Goal: Navigation & Orientation: Understand site structure

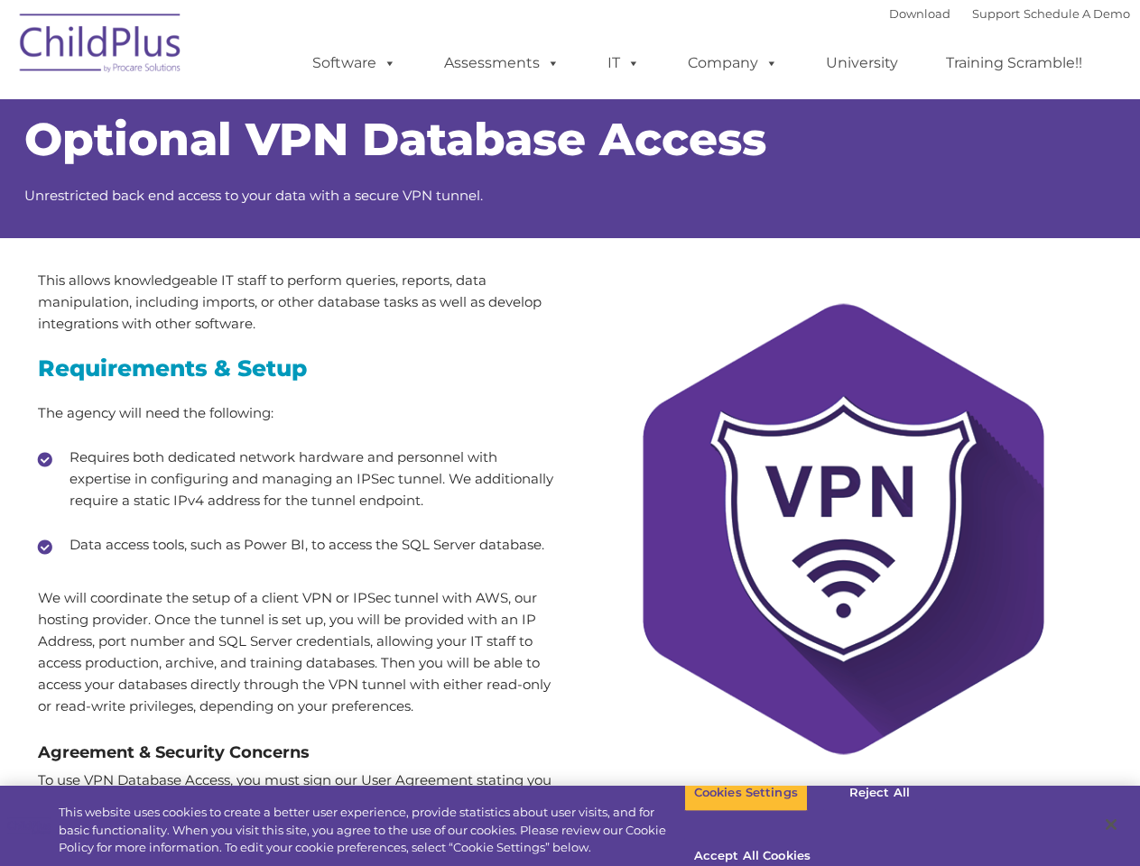
click at [570, 433] on div at bounding box center [843, 545] width 546 height 550
click at [386, 62] on span at bounding box center [386, 62] width 20 height 17
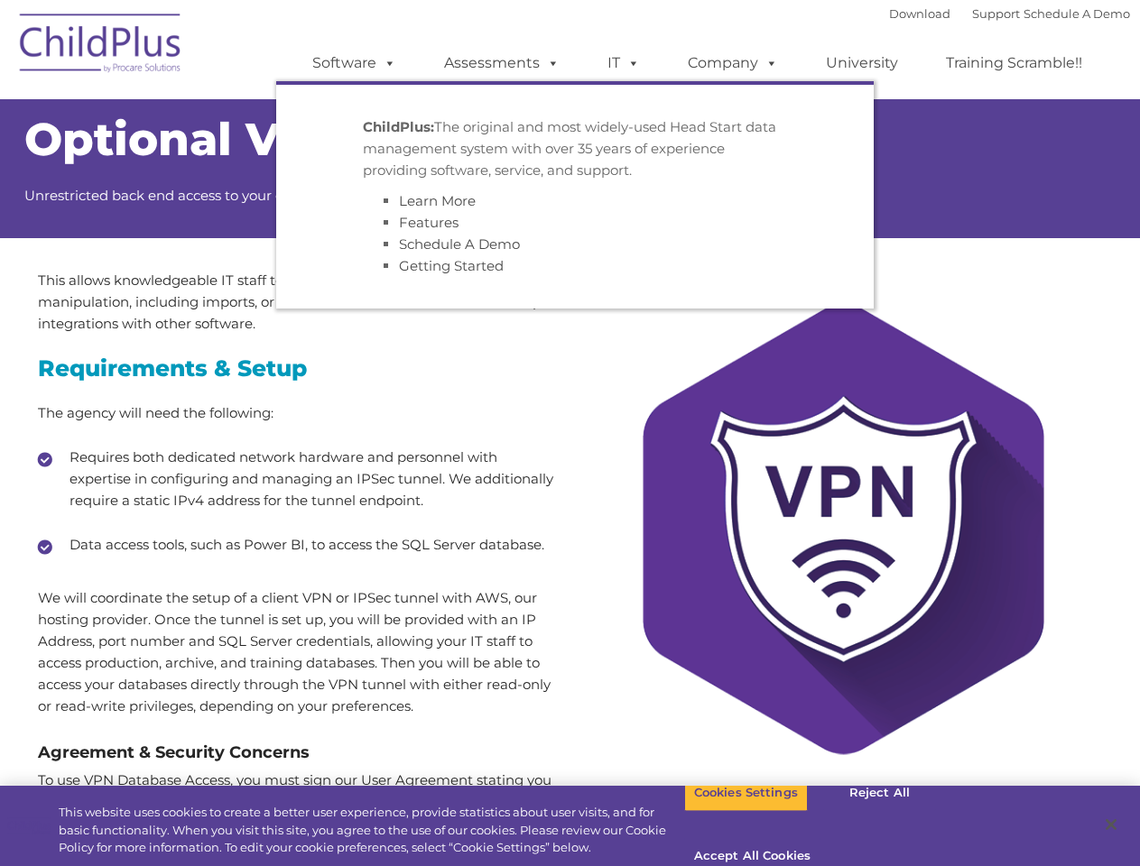
click at [550, 62] on span at bounding box center [550, 62] width 20 height 17
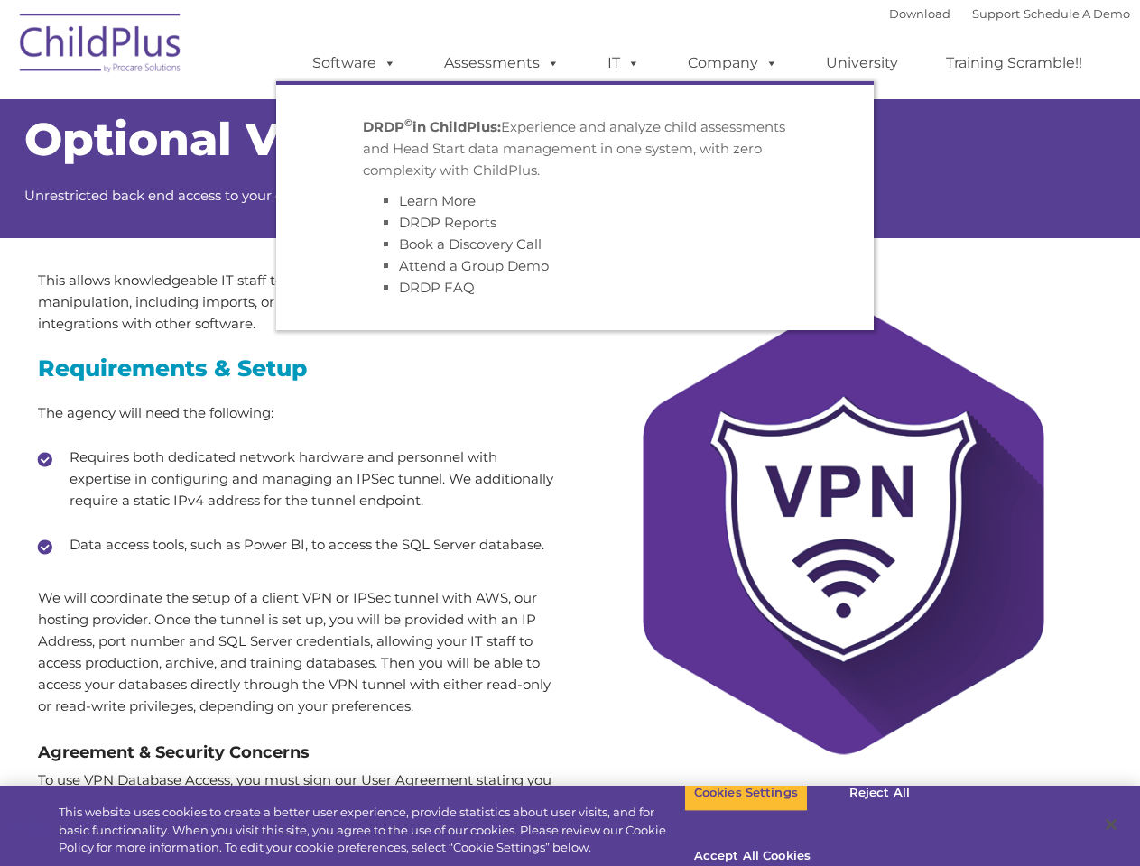
click at [624, 63] on span at bounding box center [630, 62] width 20 height 17
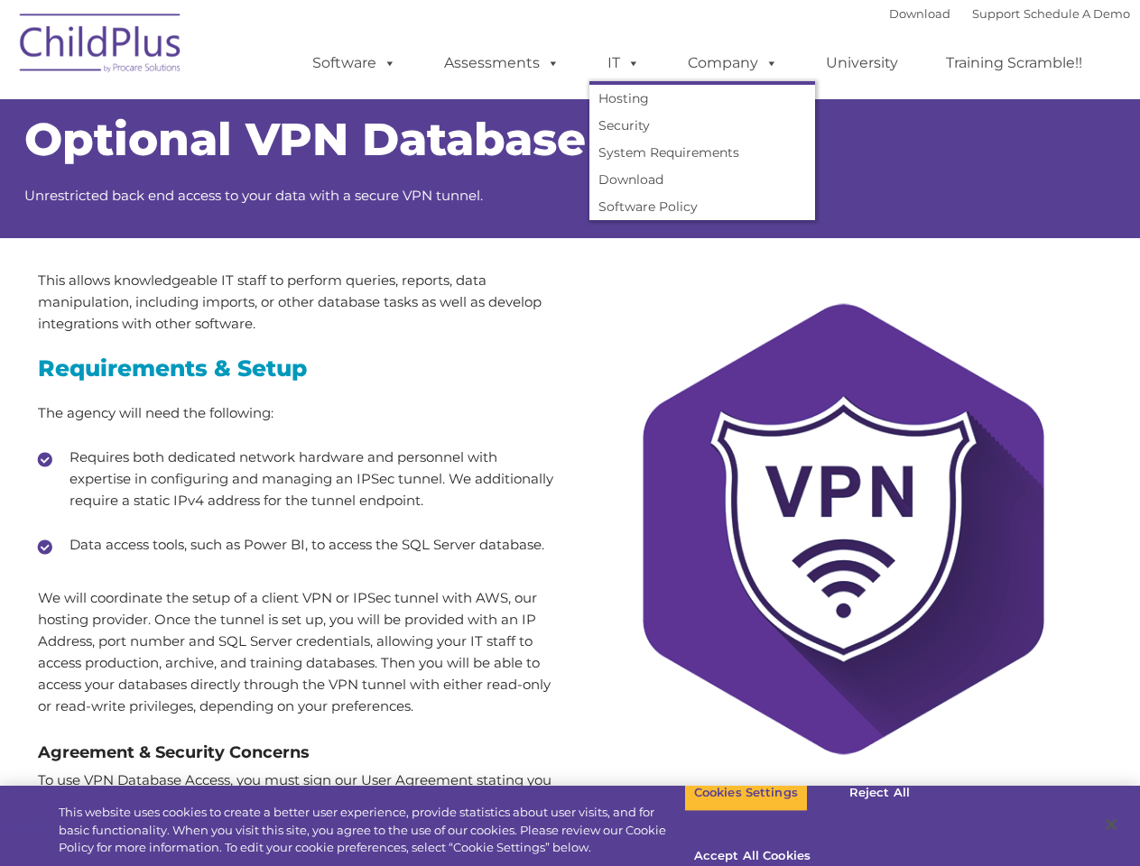
click at [630, 62] on span at bounding box center [630, 62] width 20 height 17
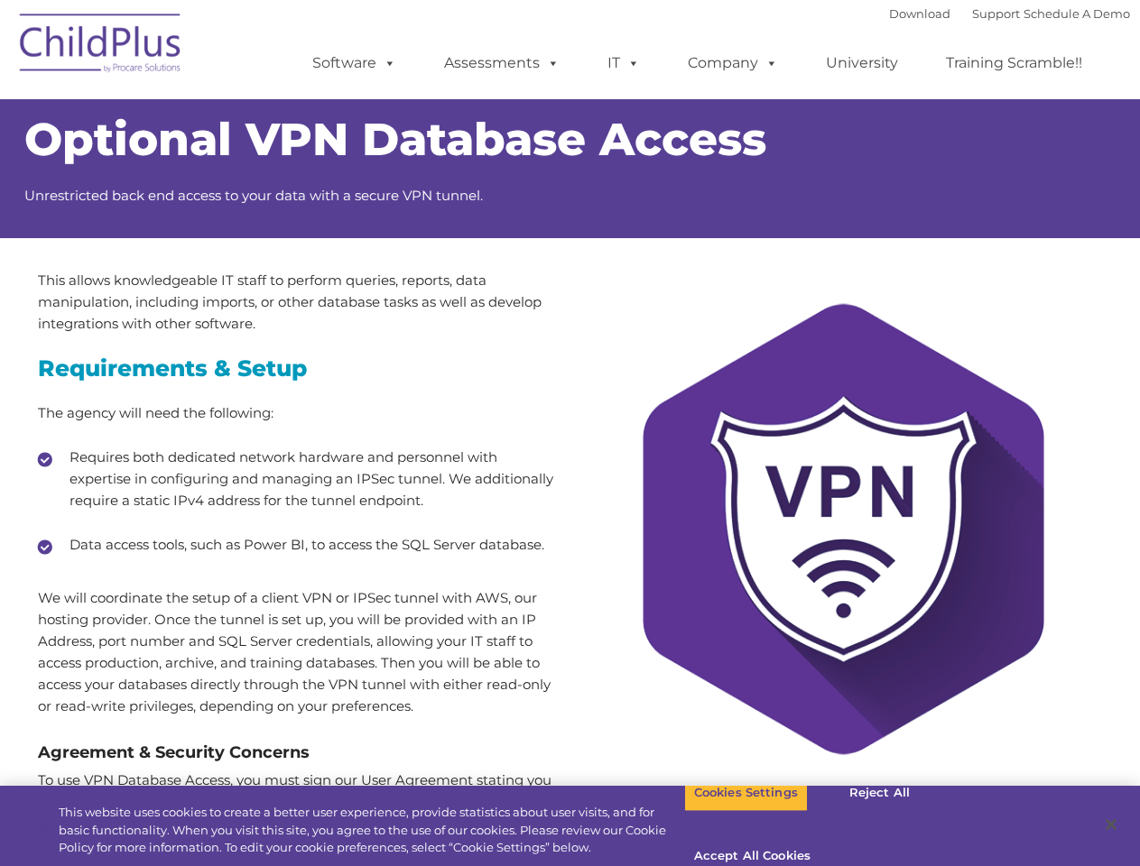
click at [732, 63] on link "Company" at bounding box center [733, 63] width 126 height 36
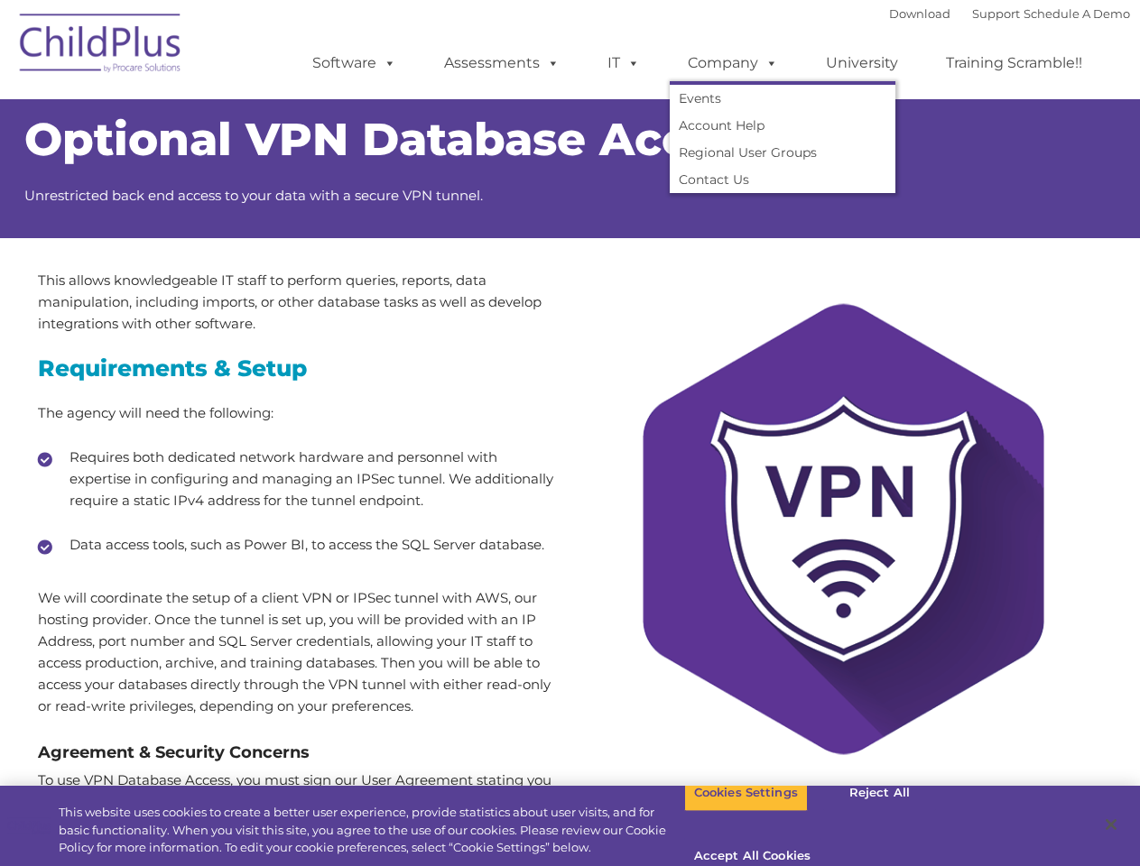
click at [767, 62] on span at bounding box center [768, 62] width 20 height 17
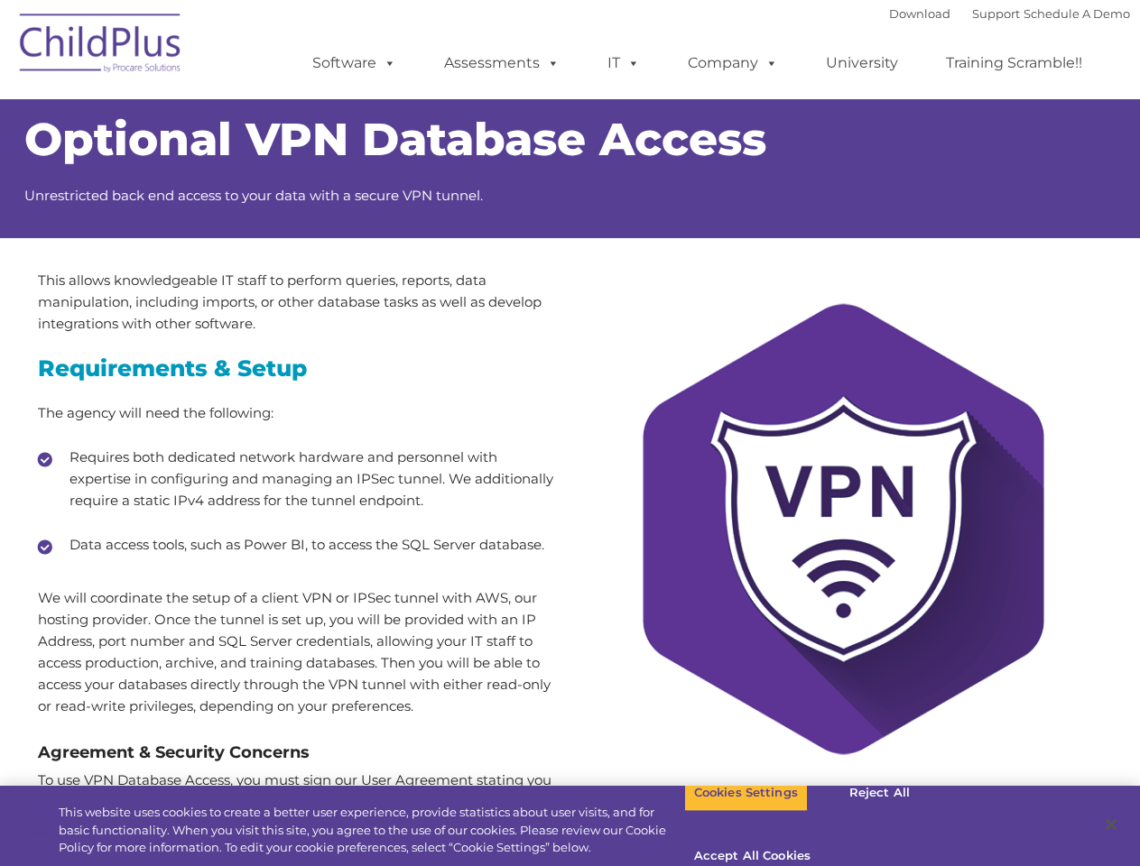
click at [732, 812] on button "Cookies Settings" at bounding box center [746, 793] width 124 height 38
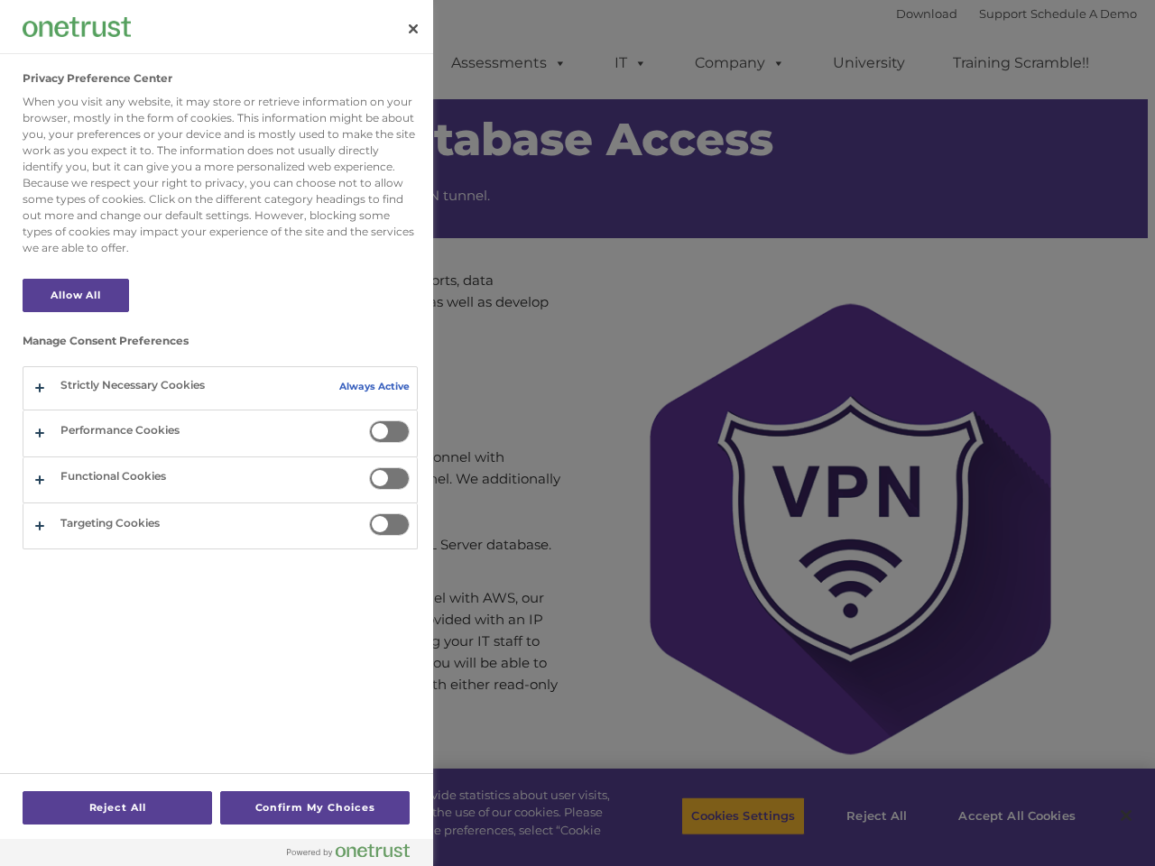
click at [865, 817] on div at bounding box center [577, 433] width 1155 height 866
